Goal: Task Accomplishment & Management: Manage account settings

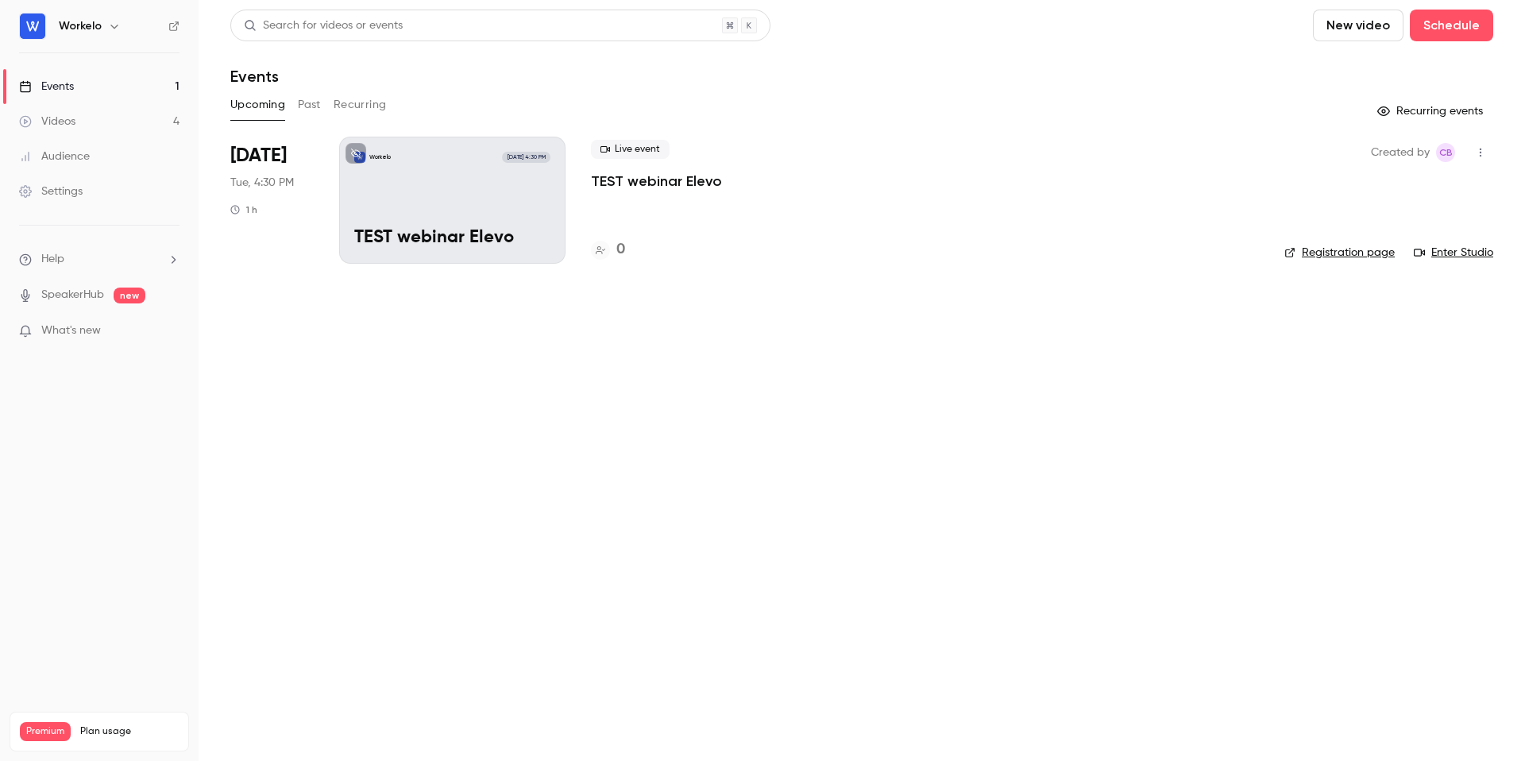
click at [69, 122] on div "Videos" at bounding box center [47, 122] width 56 height 16
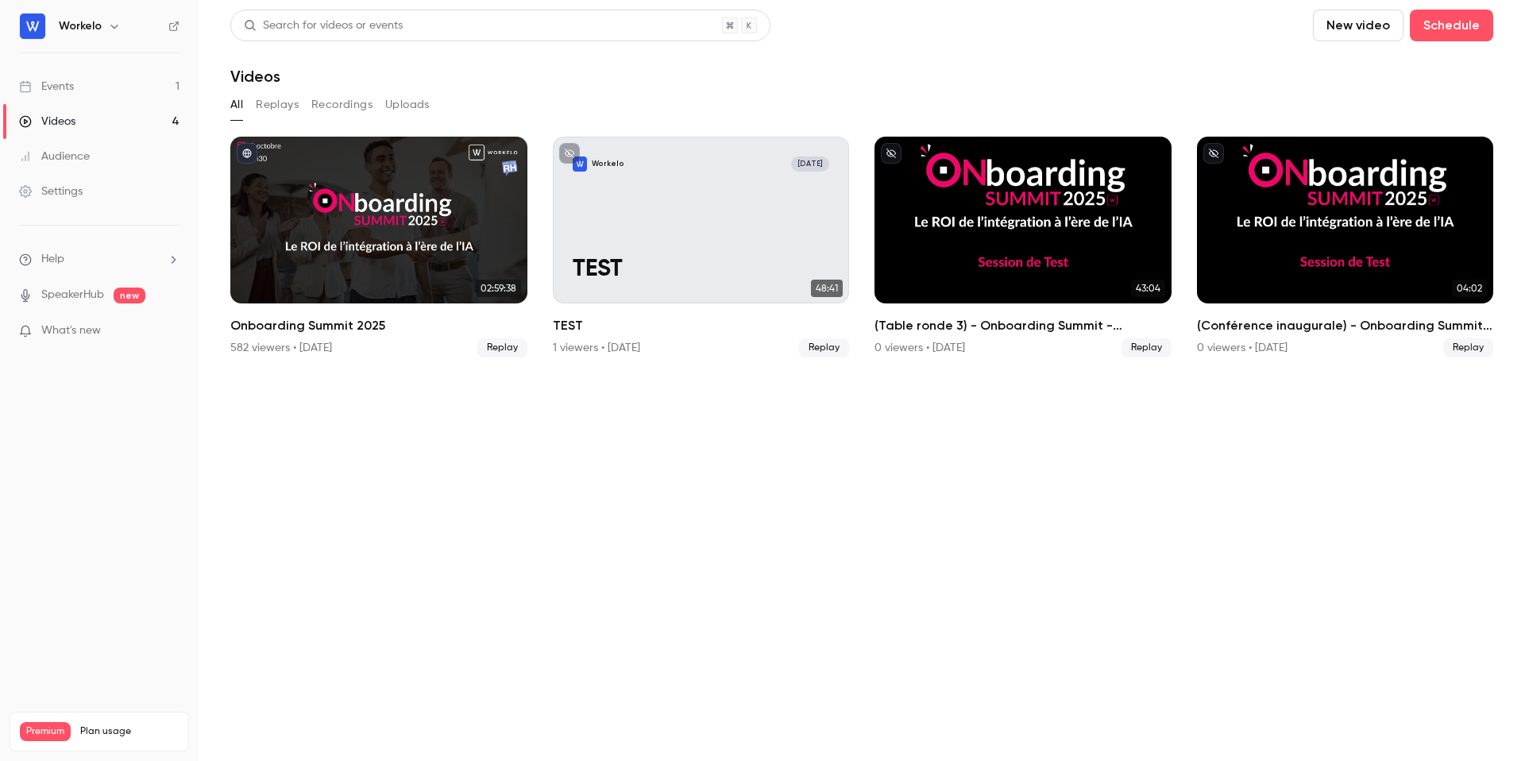
click at [75, 165] on link "Audience" at bounding box center [99, 156] width 199 height 35
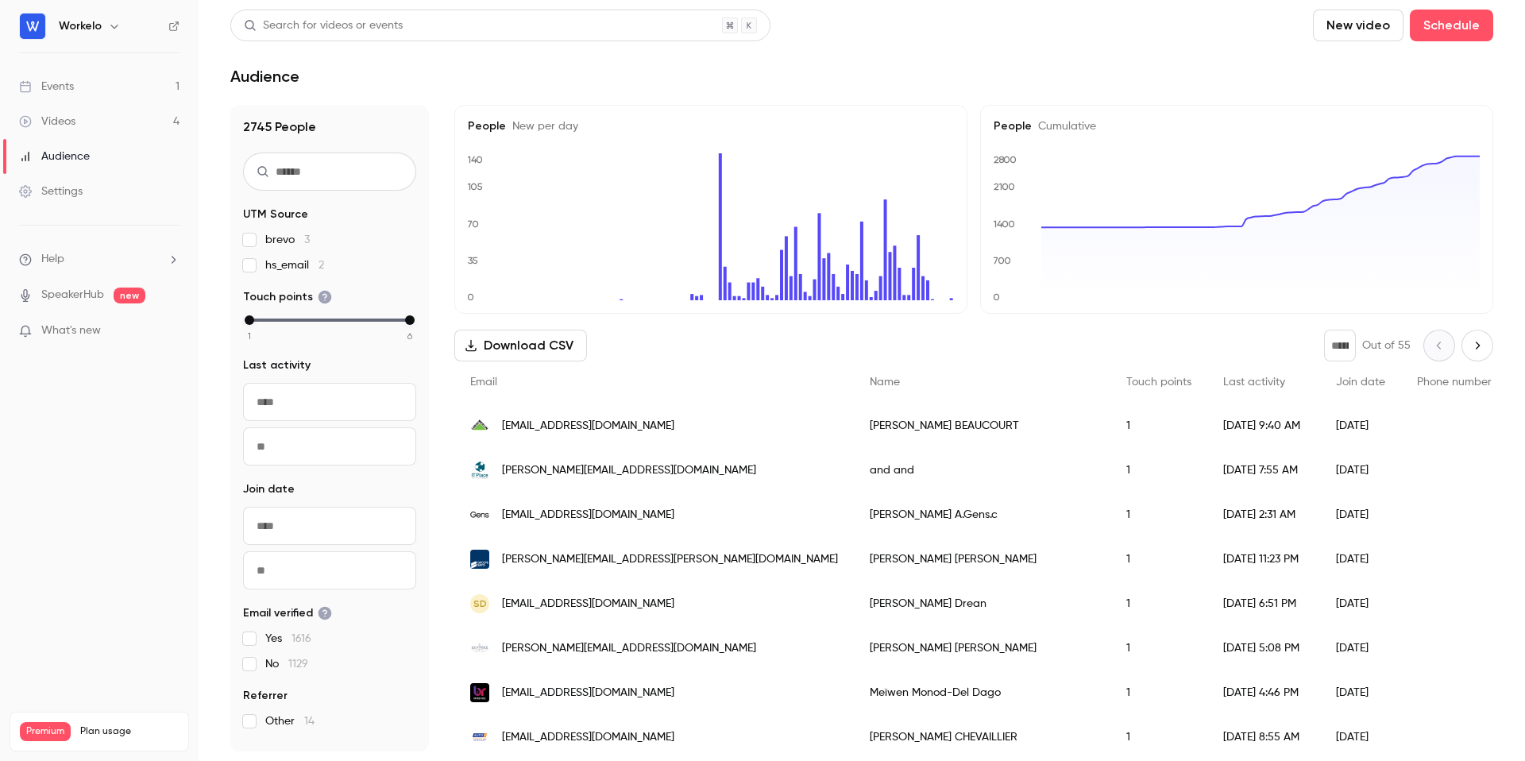
click at [87, 189] on link "Settings" at bounding box center [99, 191] width 199 height 35
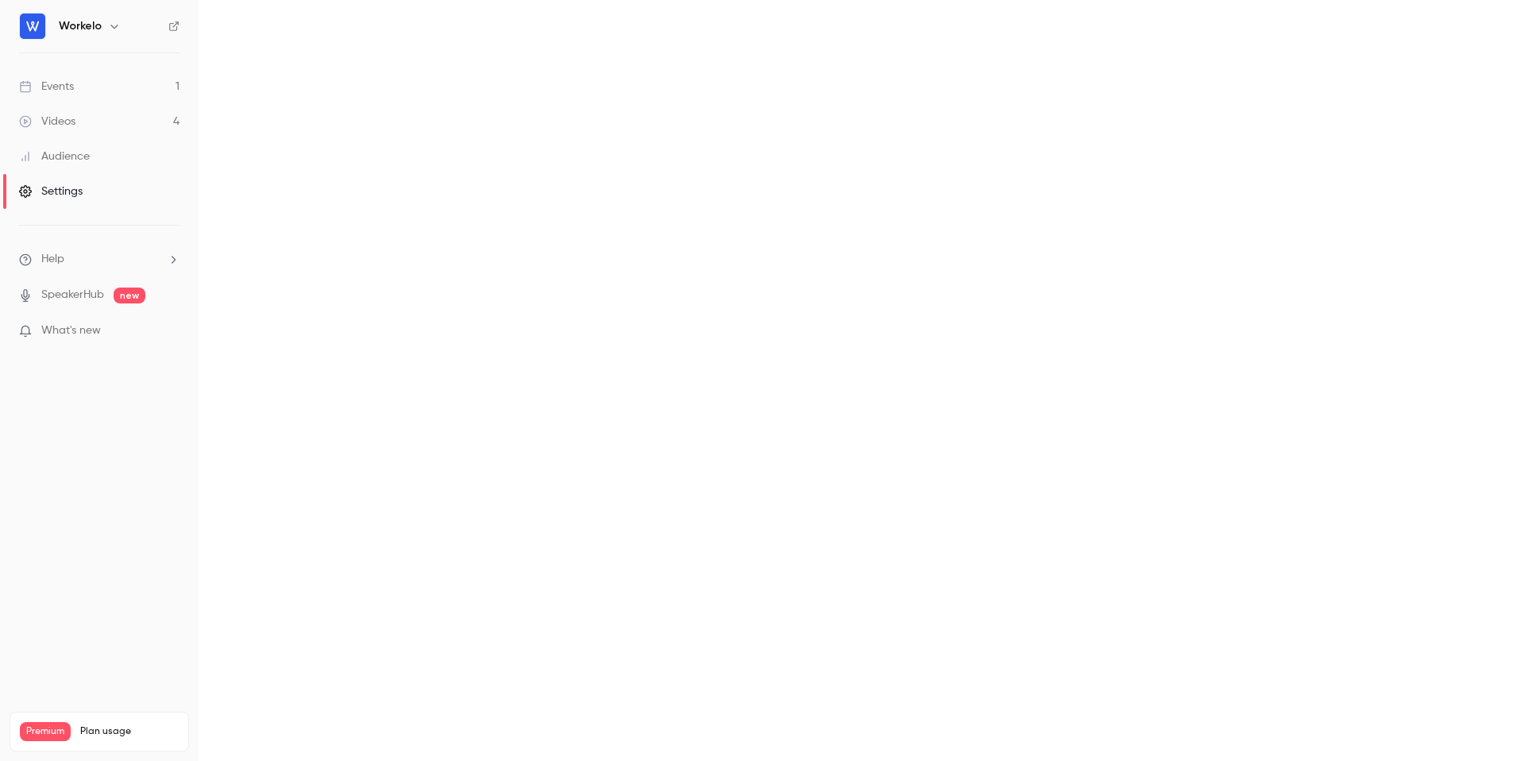
scroll to position [115, 0]
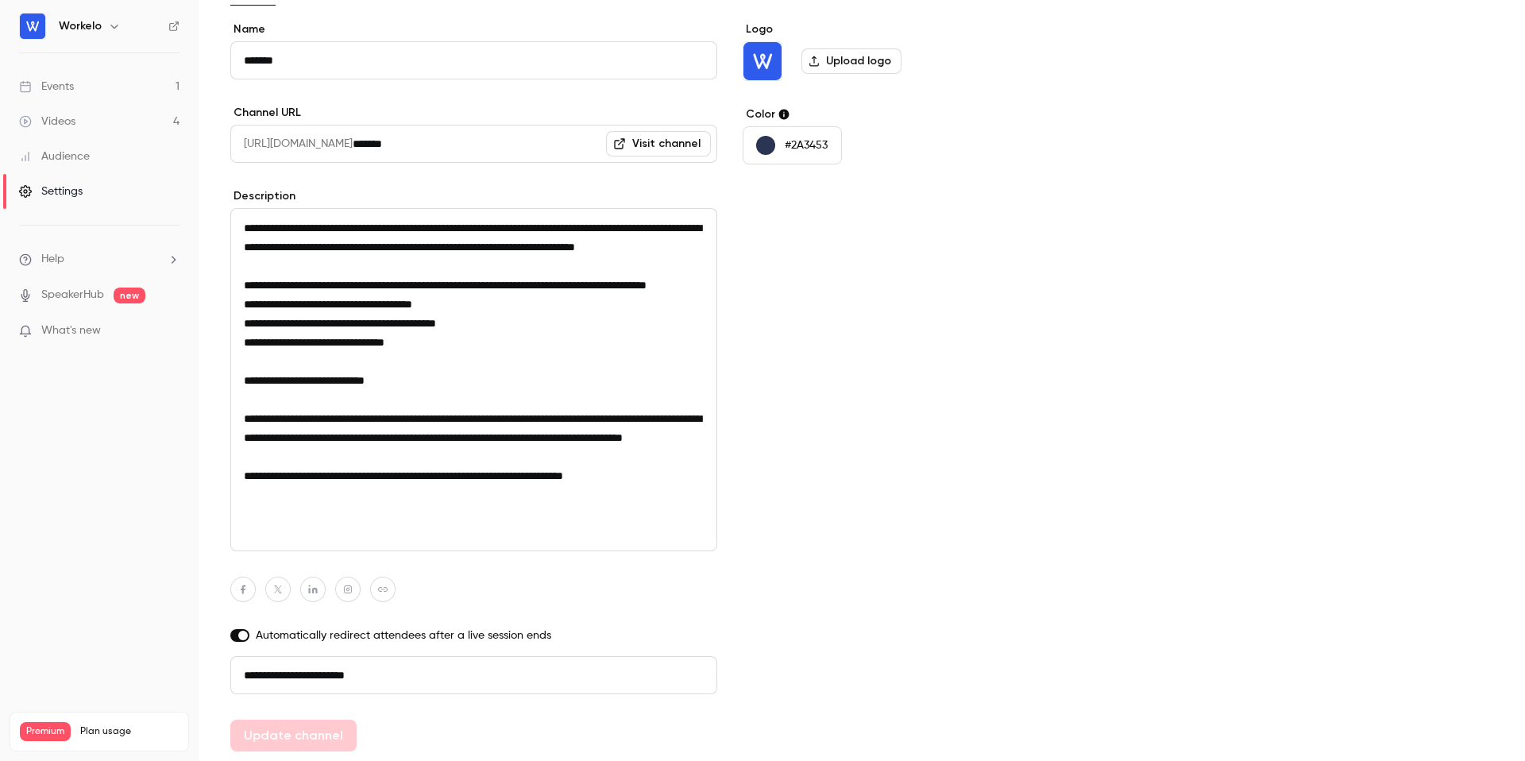
click at [78, 83] on link "Events 1" at bounding box center [99, 86] width 199 height 35
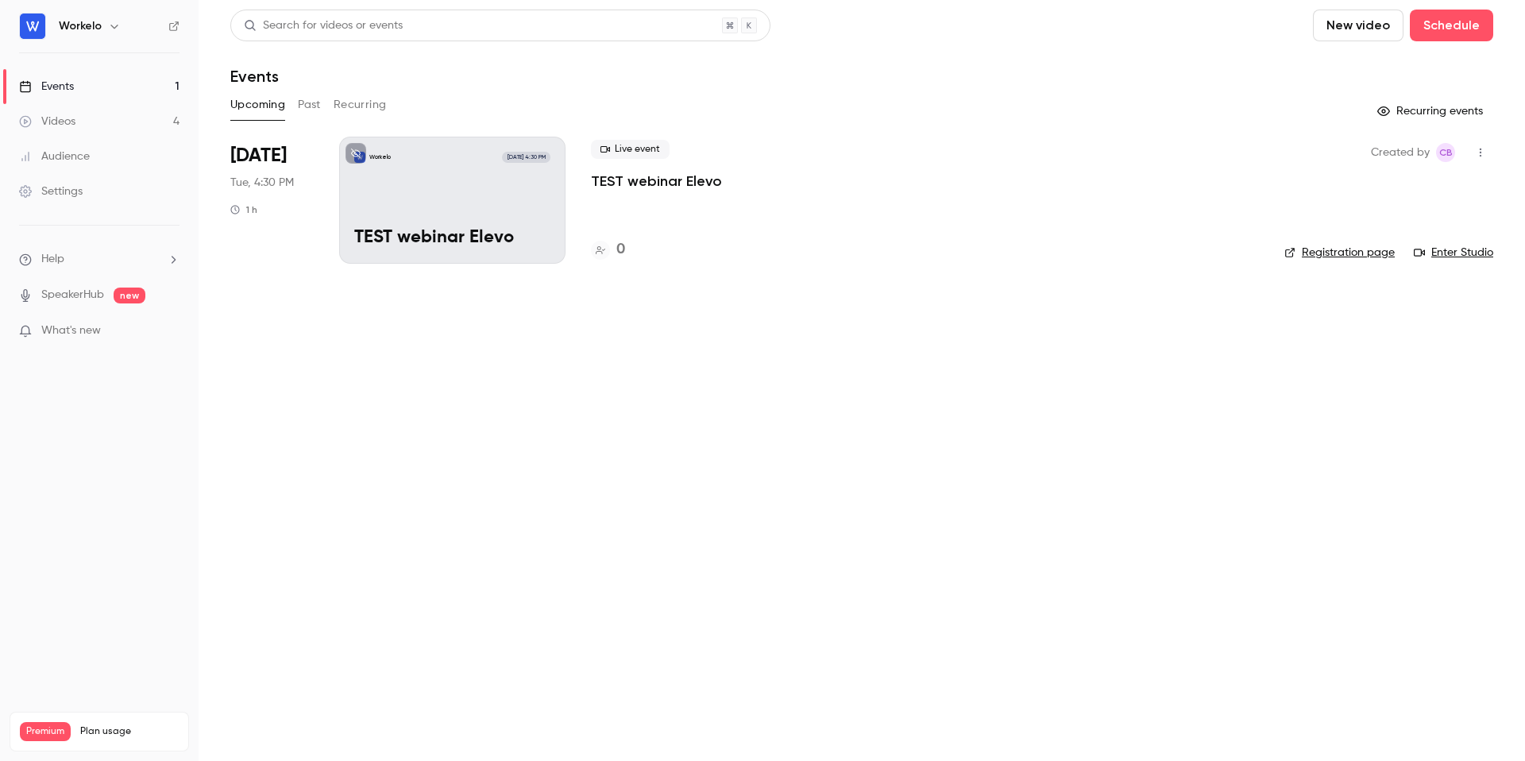
click at [311, 110] on button "Past" at bounding box center [309, 104] width 23 height 25
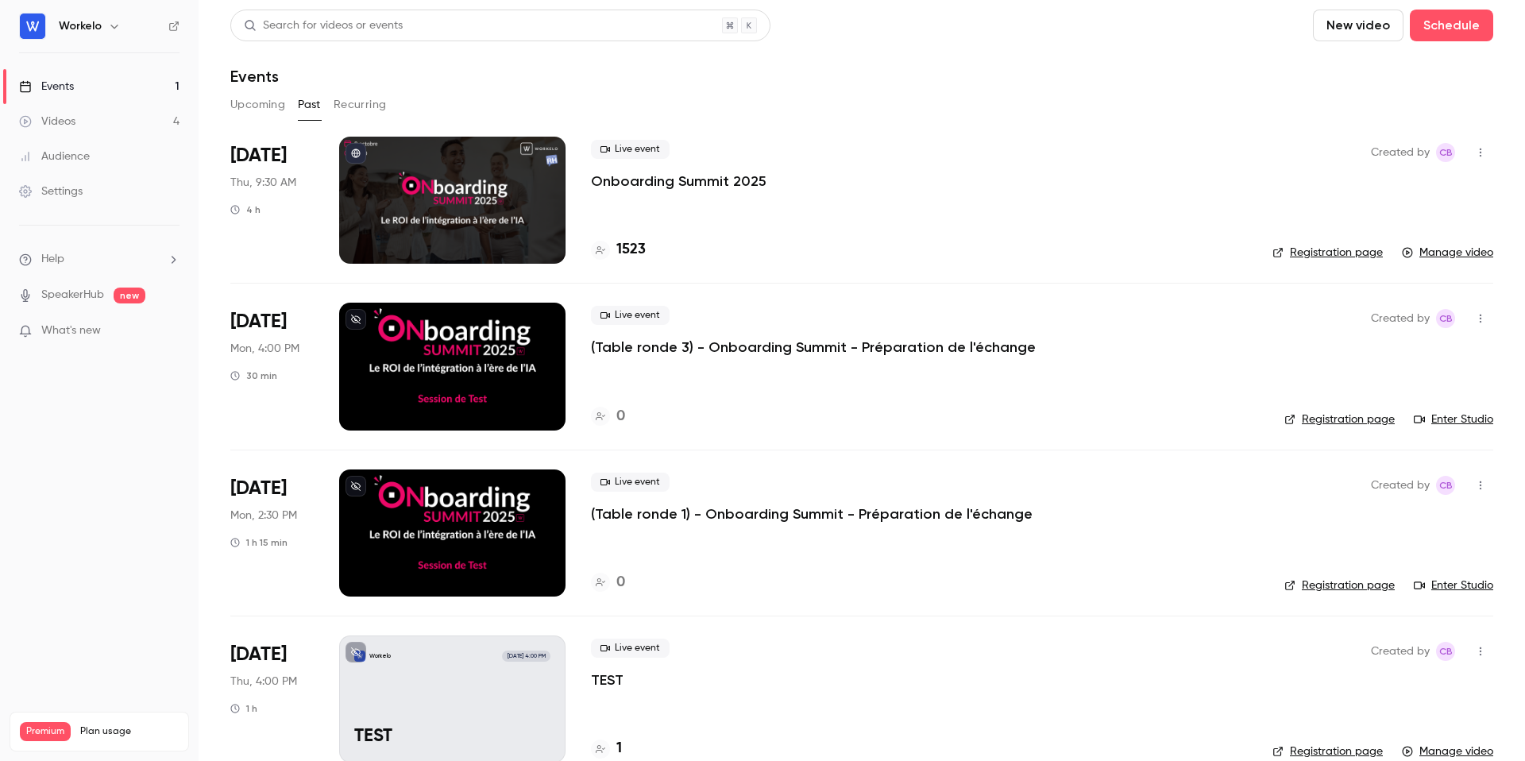
click at [367, 111] on button "Recurring" at bounding box center [360, 104] width 53 height 25
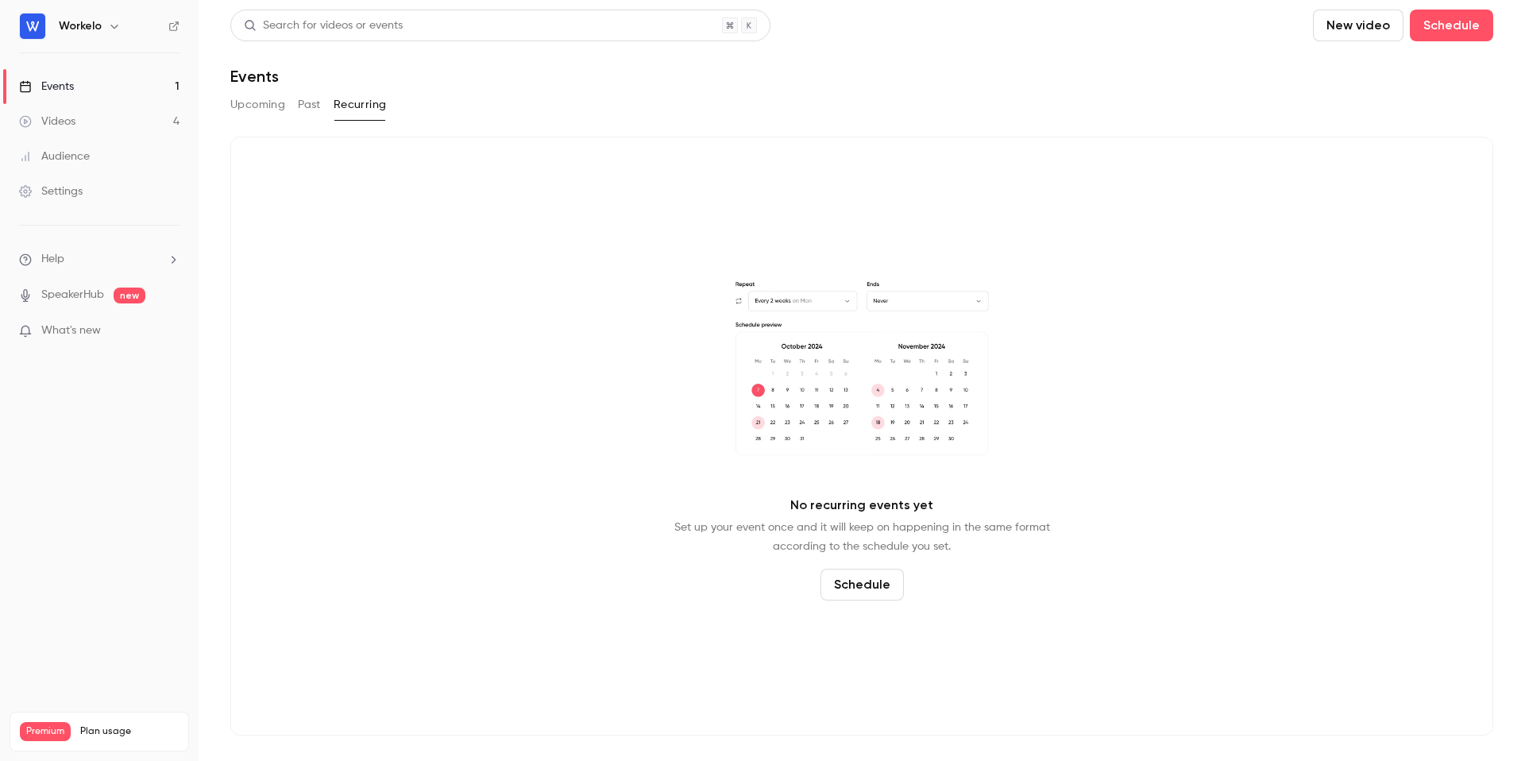
click at [267, 100] on button "Upcoming" at bounding box center [257, 104] width 55 height 25
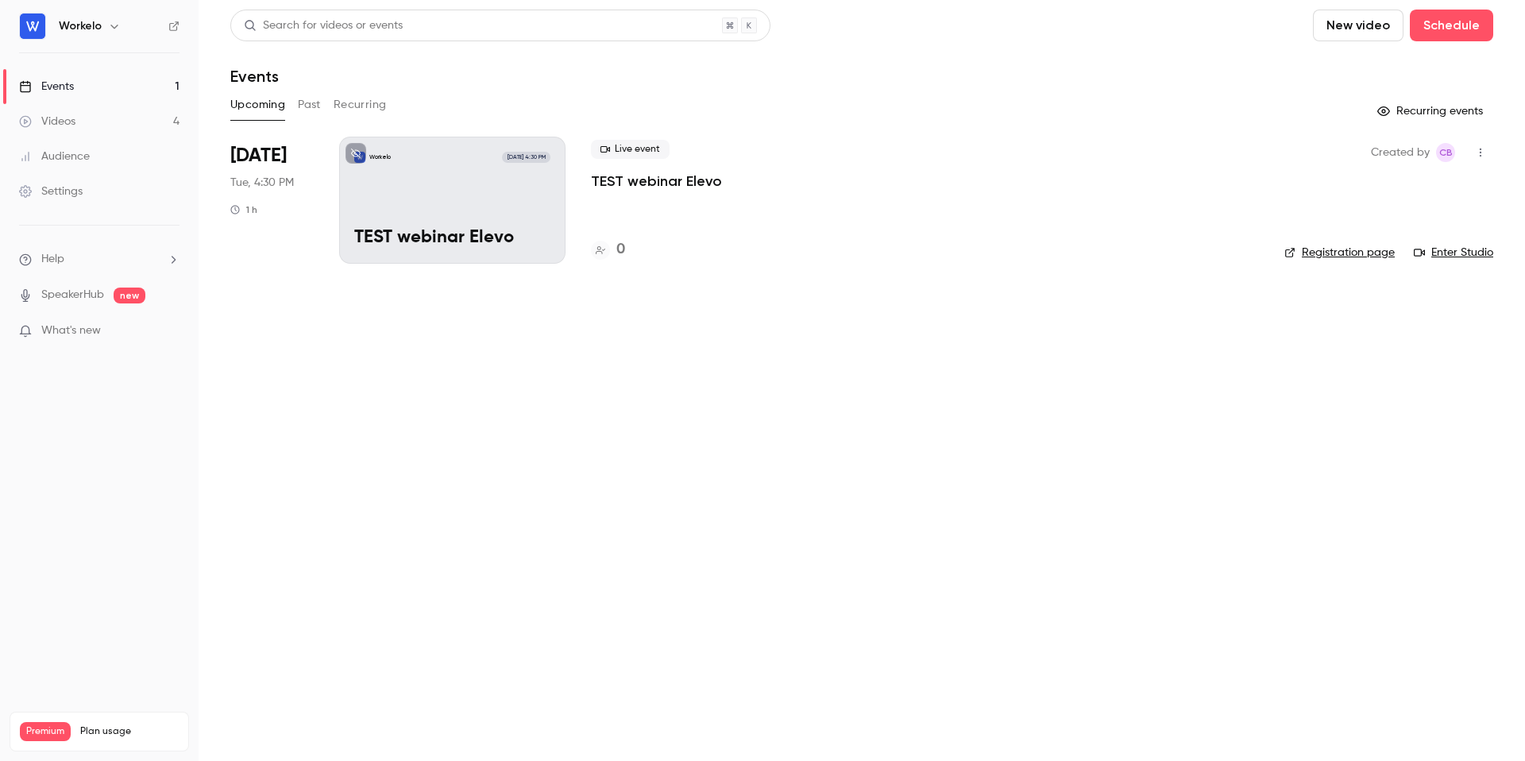
click at [85, 126] on link "Videos 4" at bounding box center [99, 121] width 199 height 35
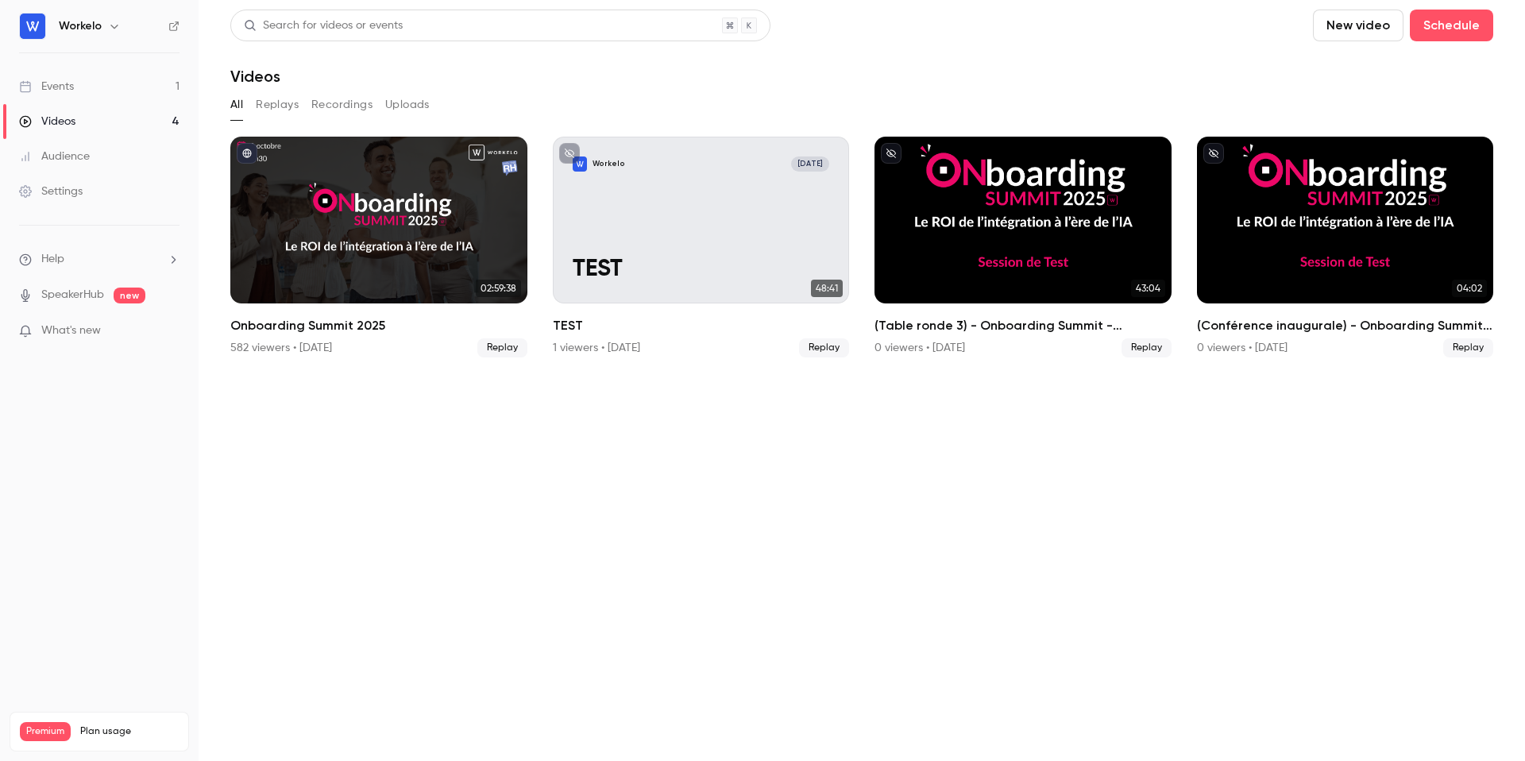
click at [340, 109] on button "Recordings" at bounding box center [341, 104] width 61 height 25
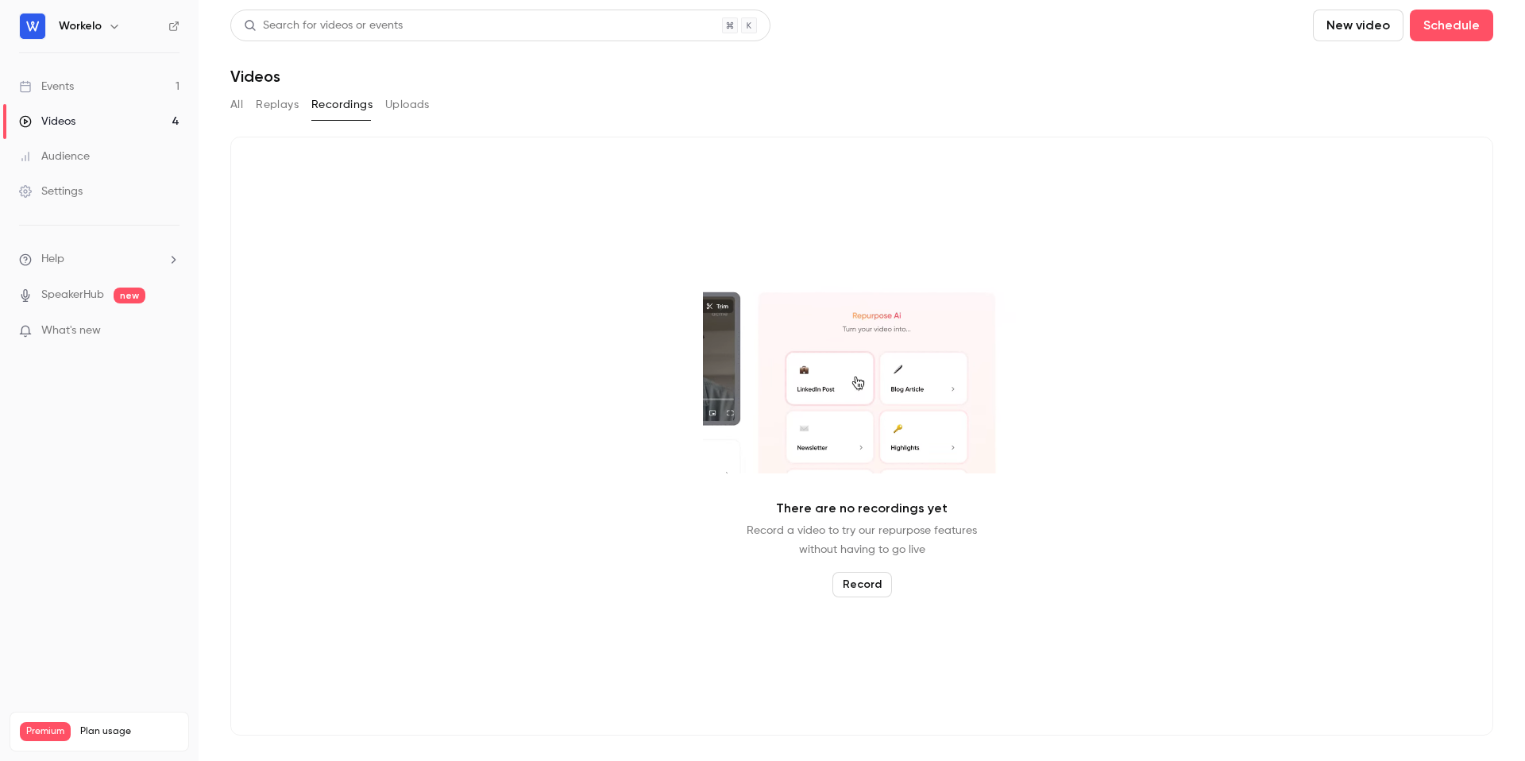
click at [281, 109] on button "Replays" at bounding box center [277, 104] width 43 height 25
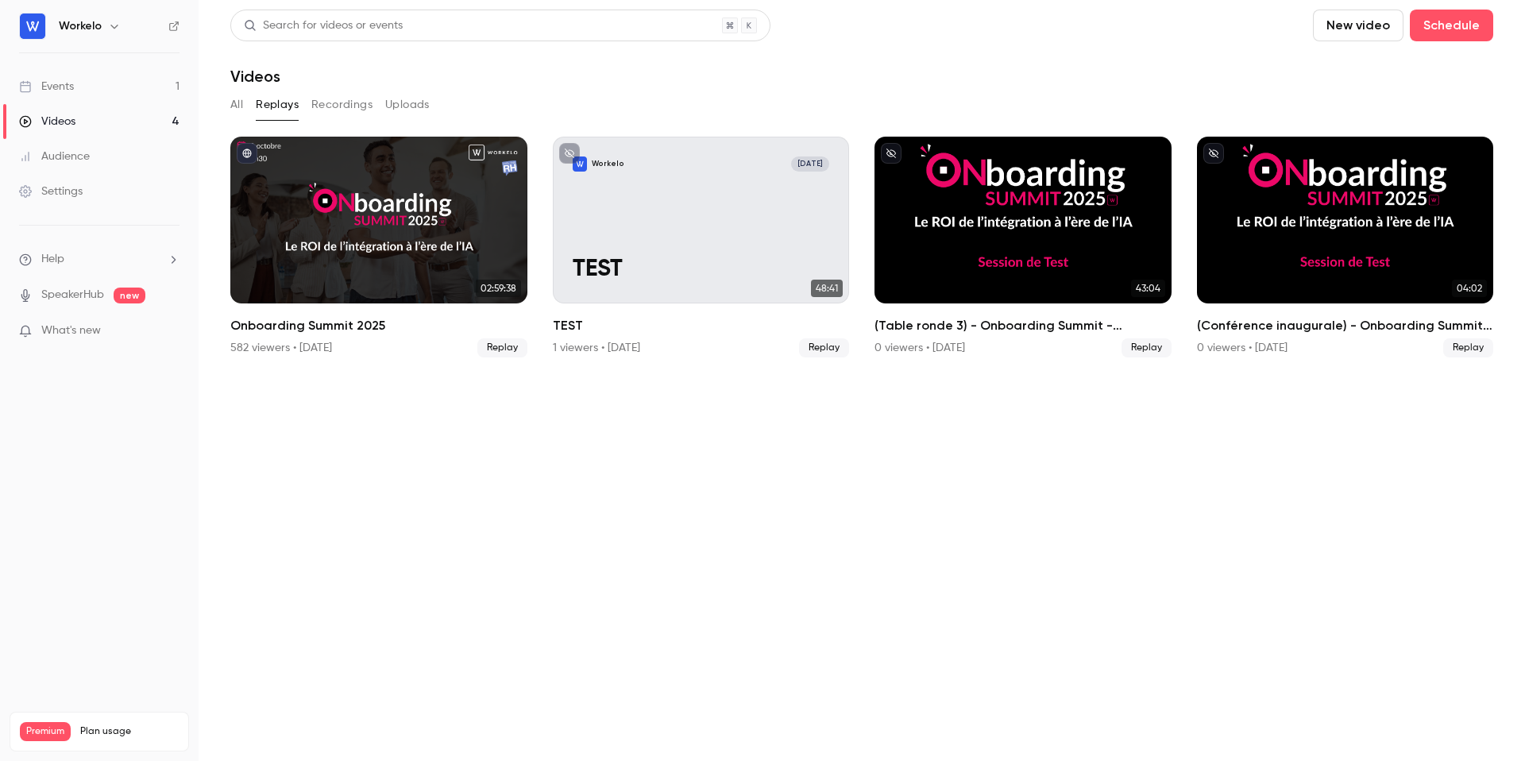
click at [416, 113] on button "Uploads" at bounding box center [407, 104] width 44 height 25
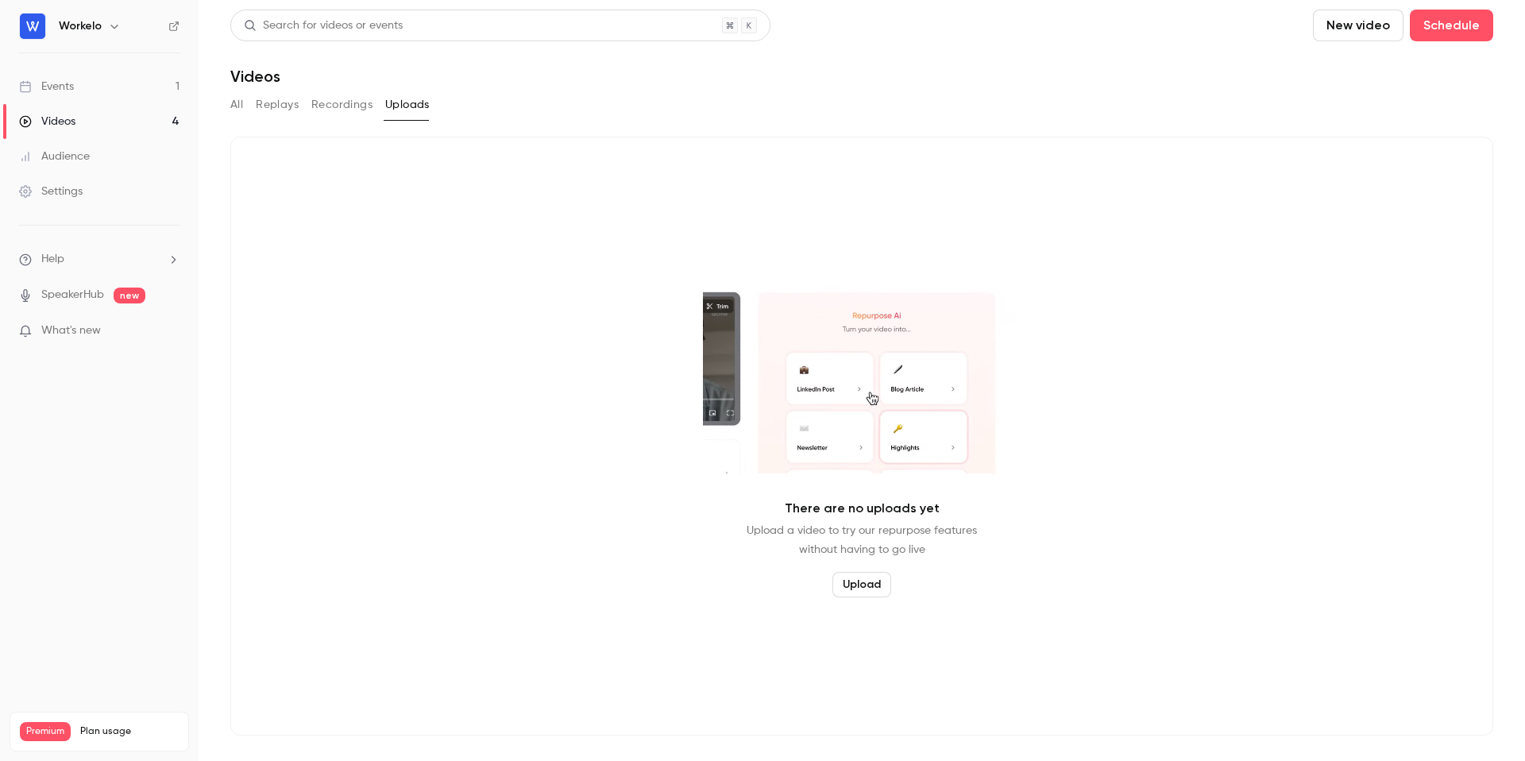
click at [75, 33] on h6 "Workelo" at bounding box center [80, 26] width 43 height 16
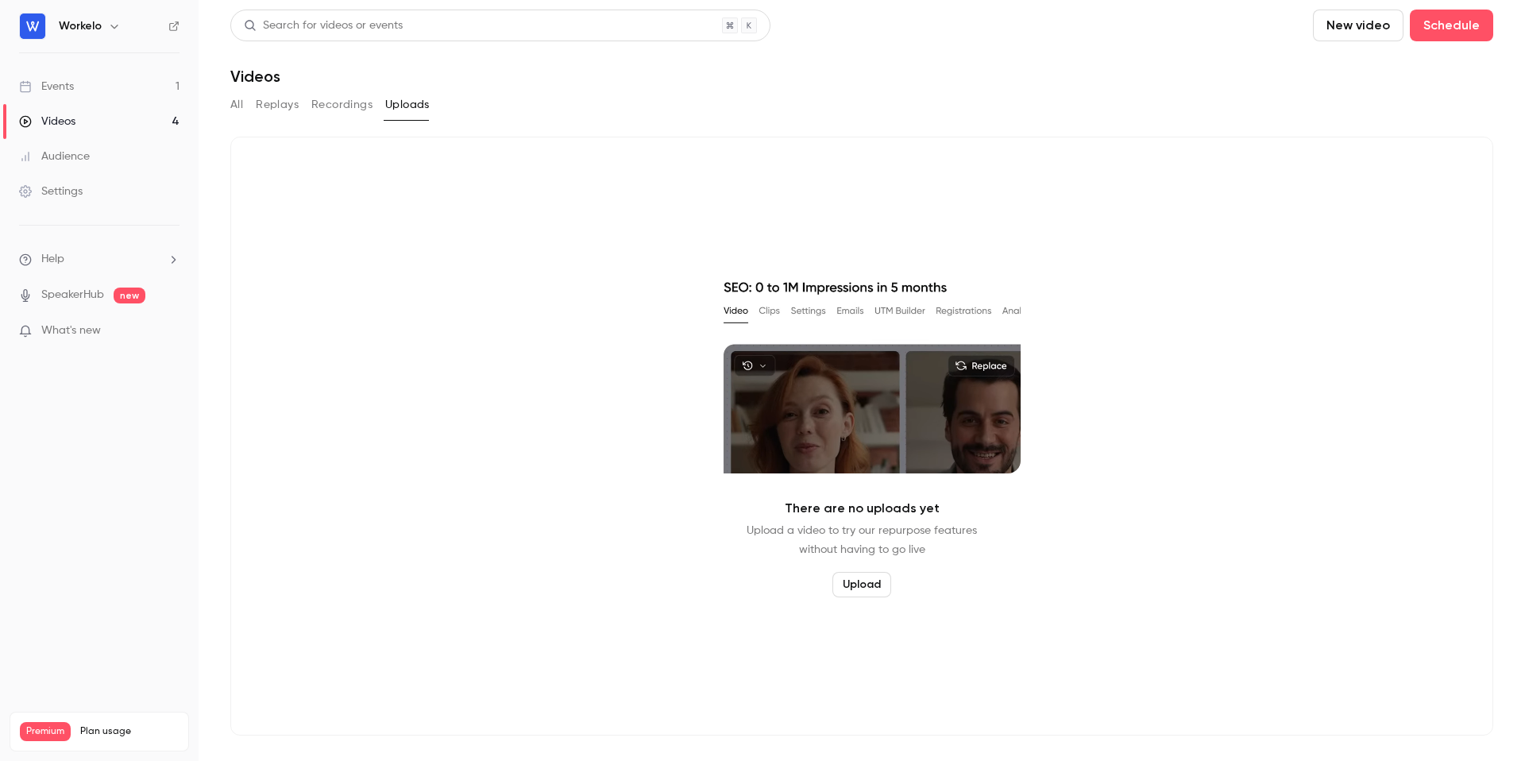
click at [105, 30] on button "button" at bounding box center [114, 26] width 19 height 19
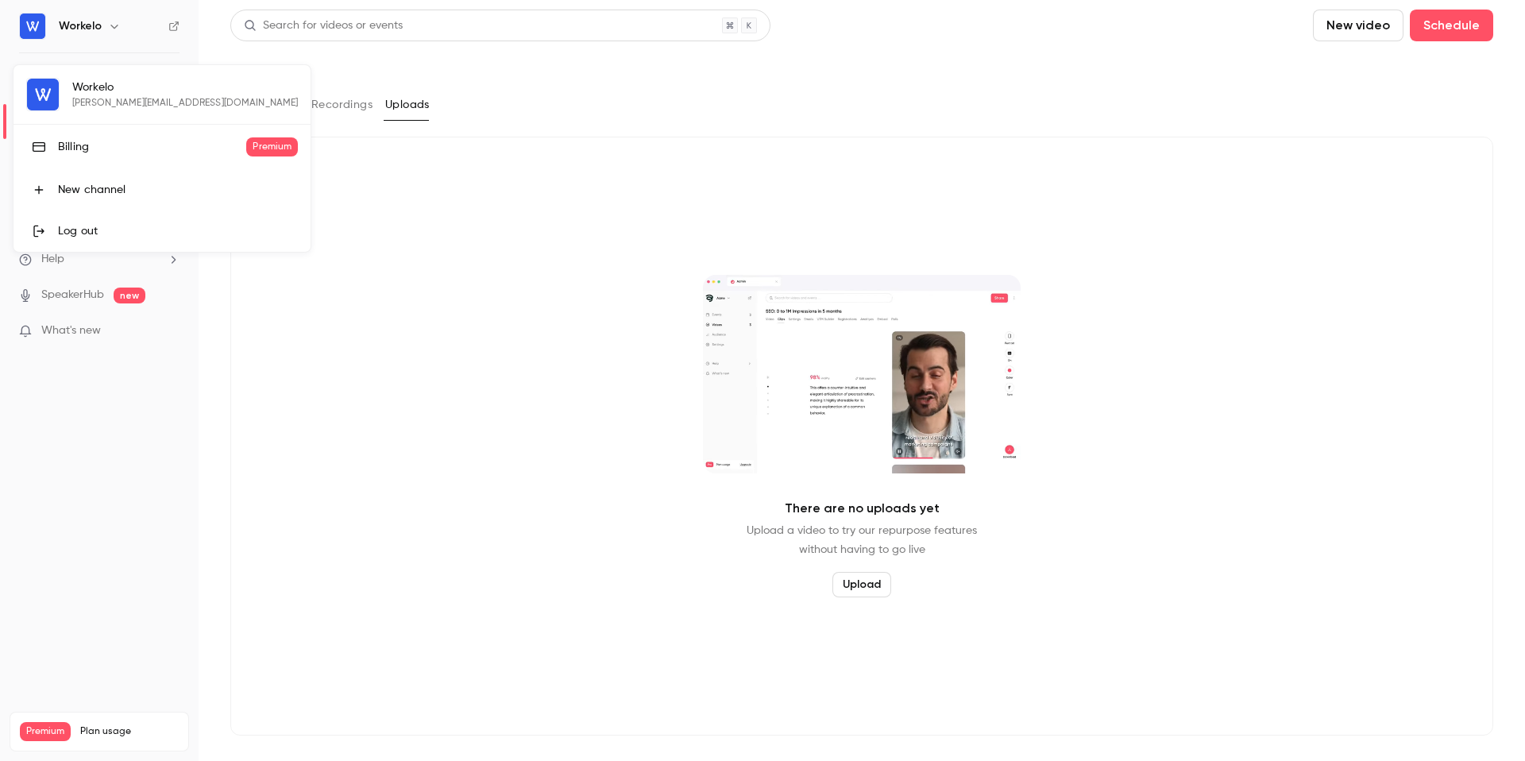
click at [79, 107] on div "Workelo [PERSON_NAME][EMAIL_ADDRESS][DOMAIN_NAME] Billing Premium New channel L…" at bounding box center [161, 158] width 297 height 187
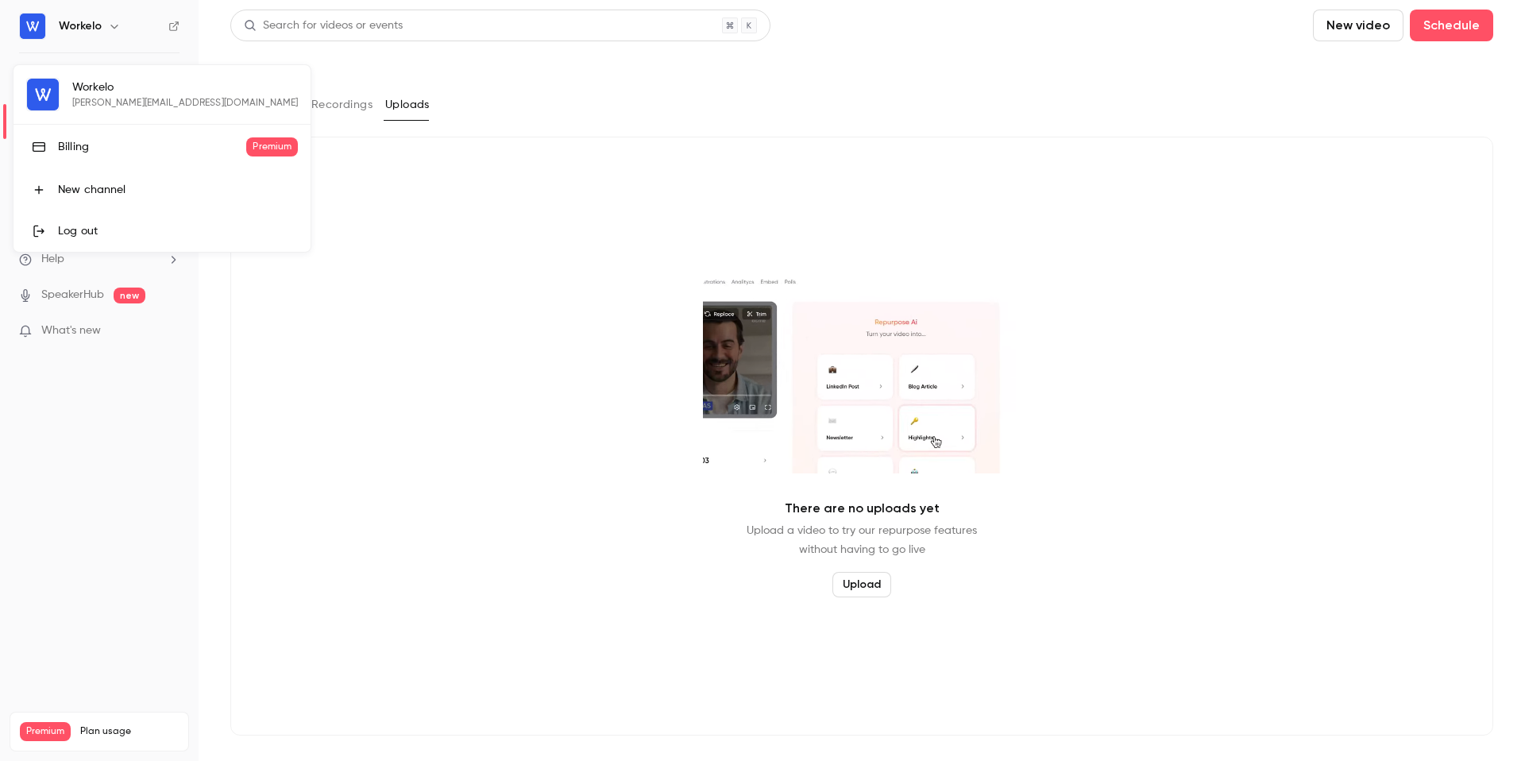
click at [86, 142] on div "Billing" at bounding box center [152, 147] width 188 height 16
